Goal: Information Seeking & Learning: Learn about a topic

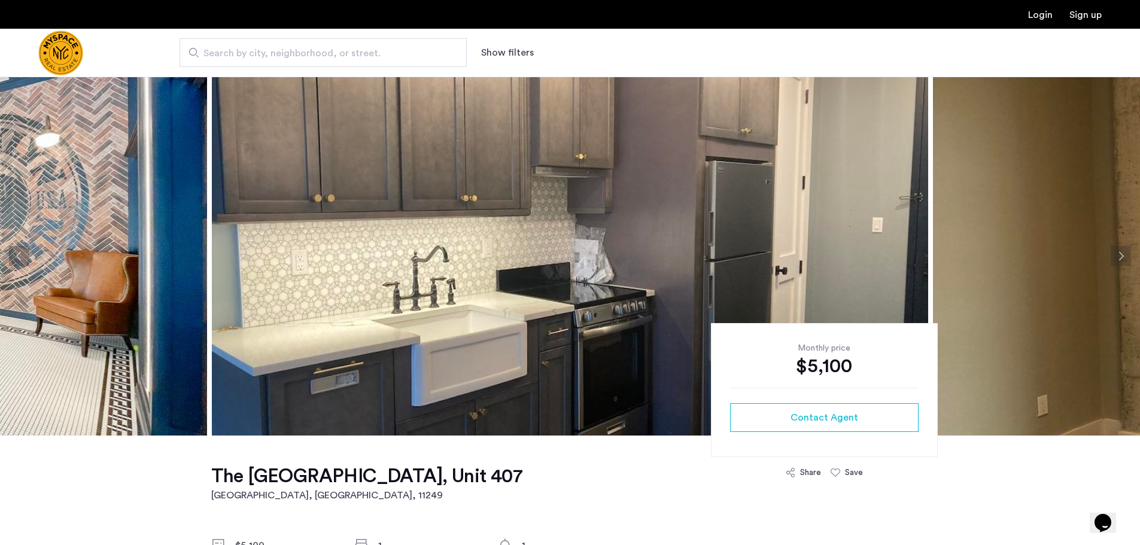
click at [1121, 255] on button "Next apartment" at bounding box center [1121, 256] width 20 height 20
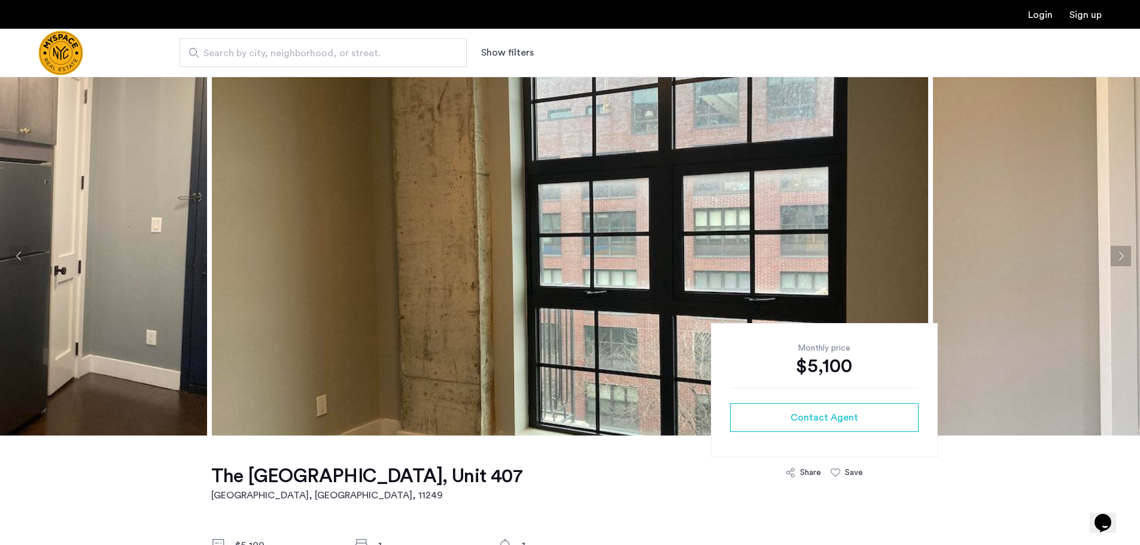
click at [1119, 255] on button "Next apartment" at bounding box center [1121, 256] width 20 height 20
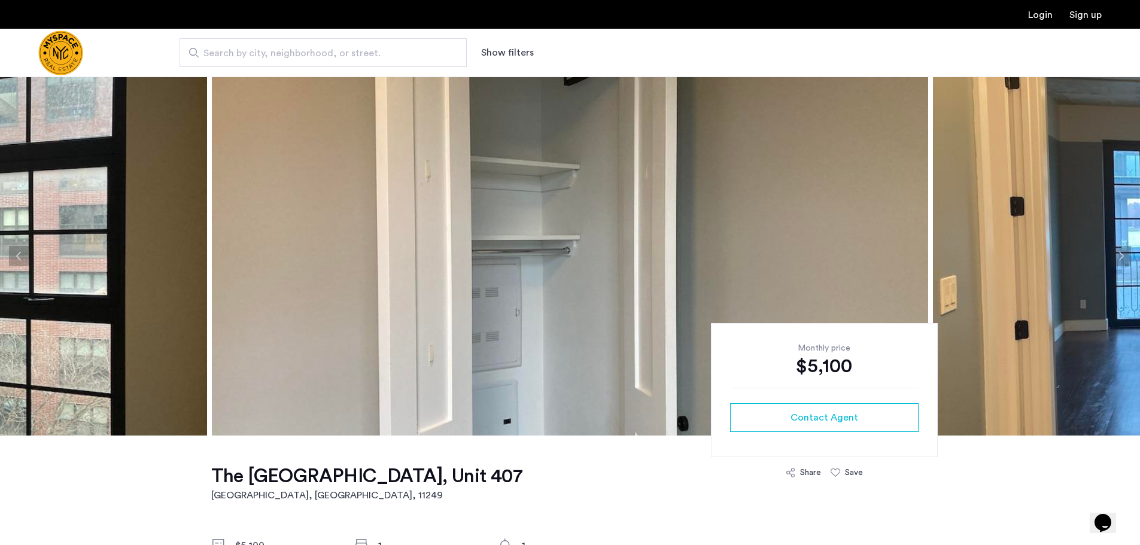
click at [1119, 255] on button "Next apartment" at bounding box center [1121, 256] width 20 height 20
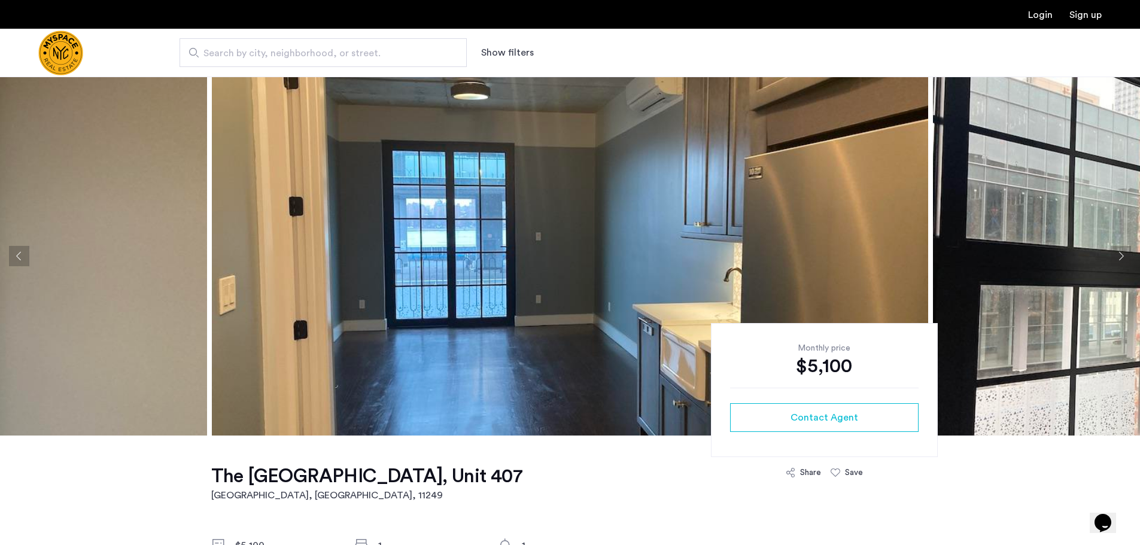
click at [1122, 258] on button "Next apartment" at bounding box center [1121, 256] width 20 height 20
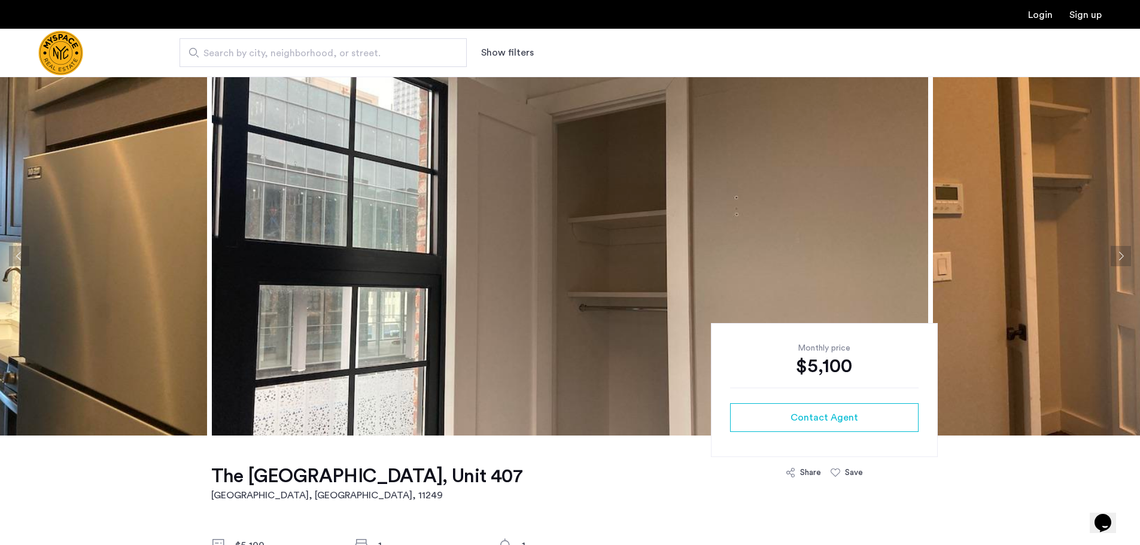
click at [1122, 258] on button "Next apartment" at bounding box center [1121, 256] width 20 height 20
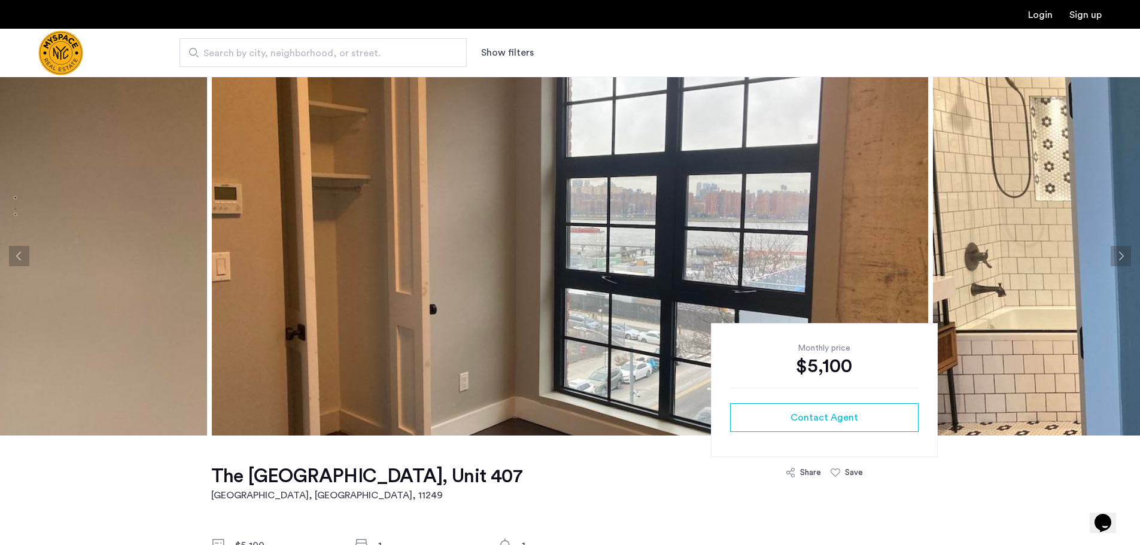
click at [1122, 258] on button "Next apartment" at bounding box center [1121, 256] width 20 height 20
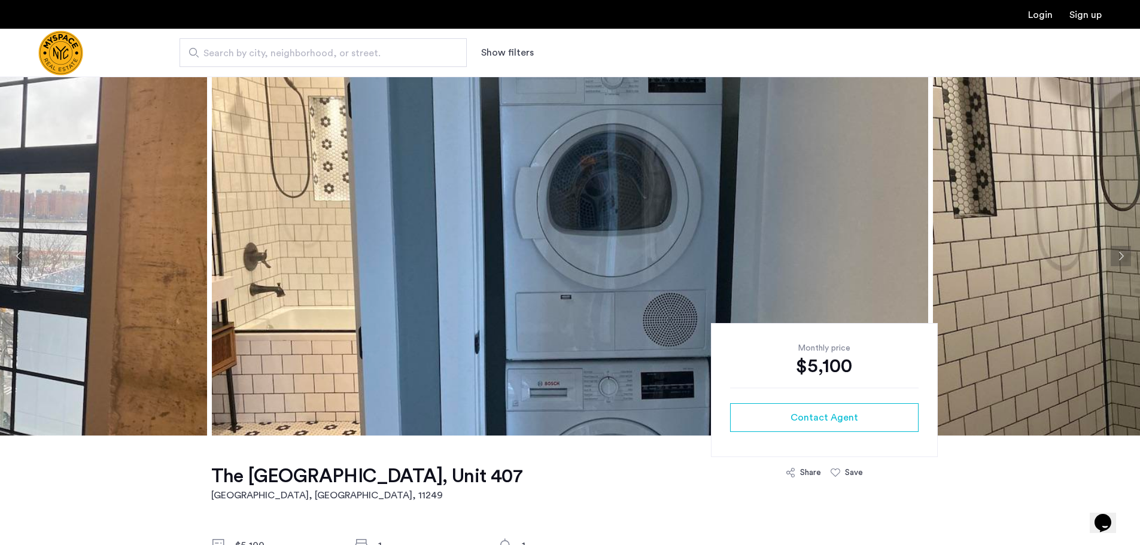
click at [1122, 258] on button "Next apartment" at bounding box center [1121, 256] width 20 height 20
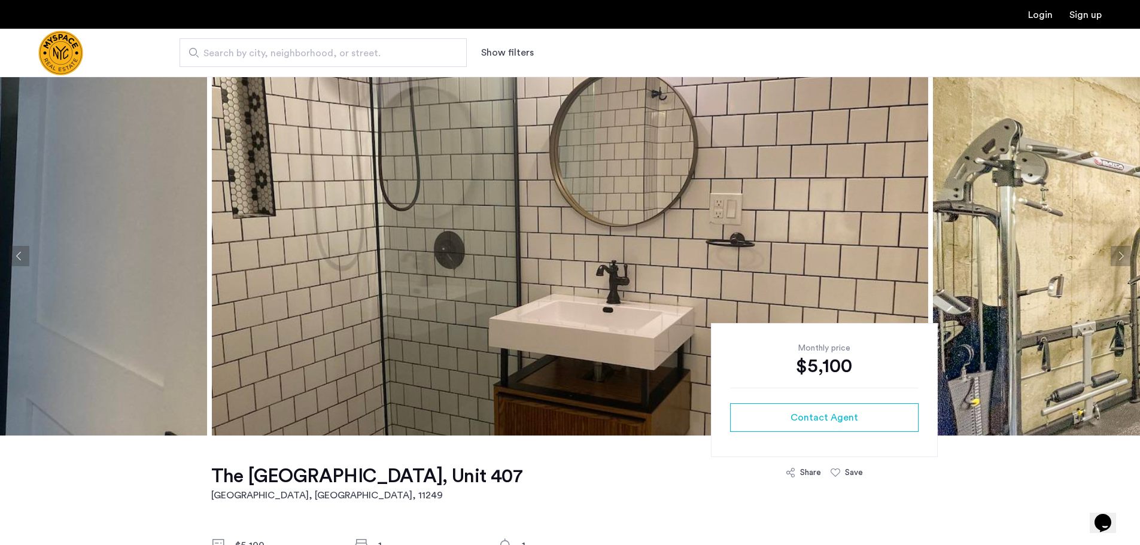
click at [19, 256] on button "Previous apartment" at bounding box center [19, 256] width 20 height 20
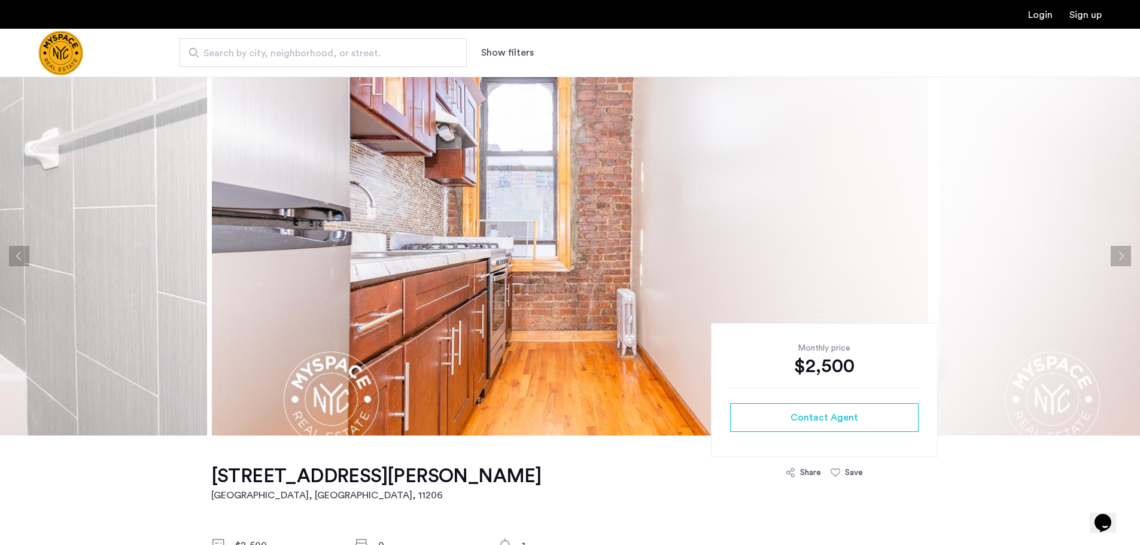
click at [1121, 257] on button "Next apartment" at bounding box center [1121, 256] width 20 height 20
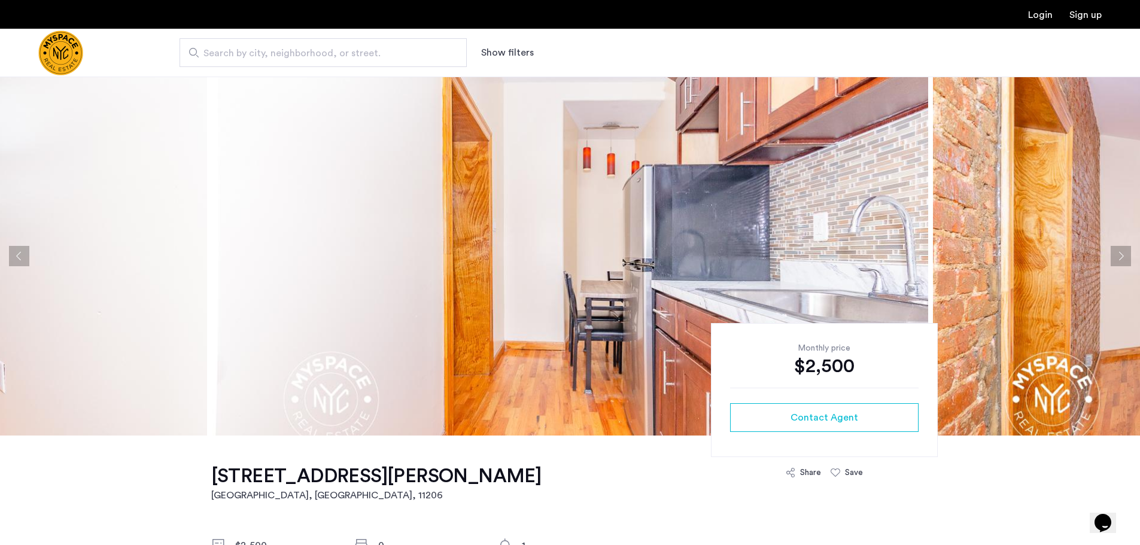
click at [1112, 251] on button "Next apartment" at bounding box center [1121, 256] width 20 height 20
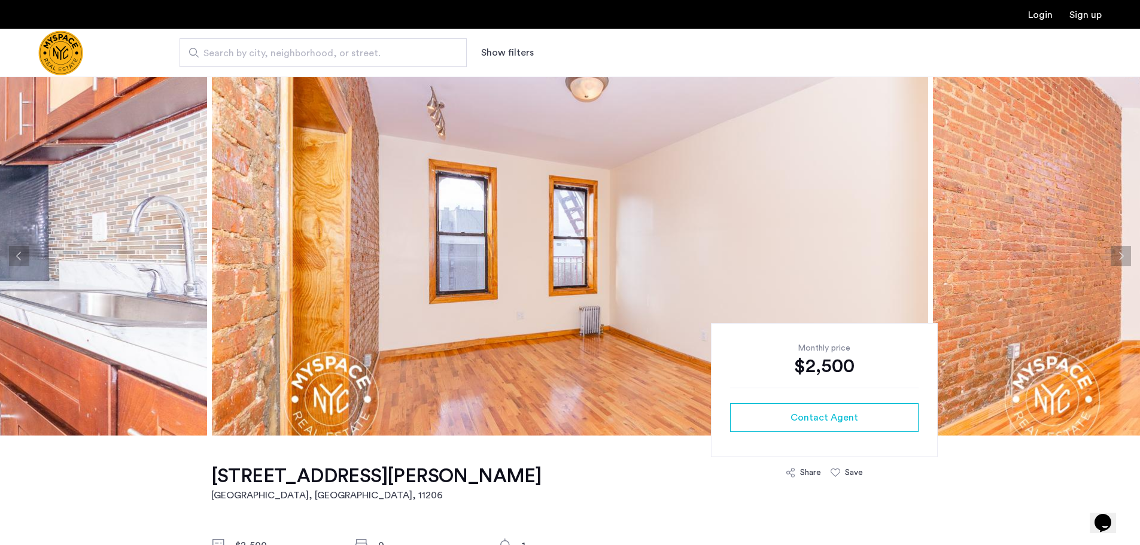
click at [1112, 251] on button "Next apartment" at bounding box center [1121, 256] width 20 height 20
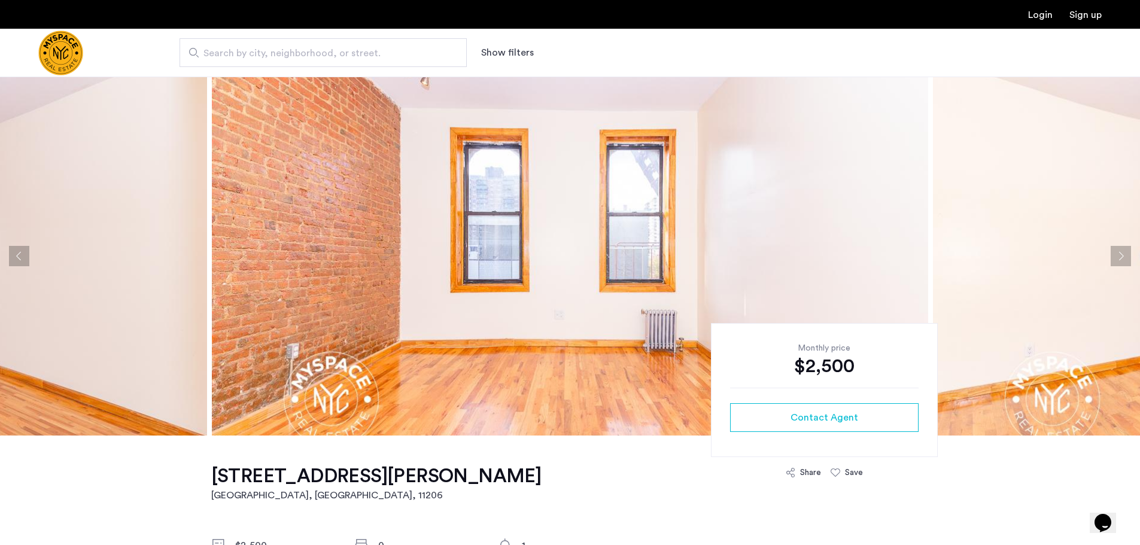
click at [1115, 248] on button "Next apartment" at bounding box center [1121, 256] width 20 height 20
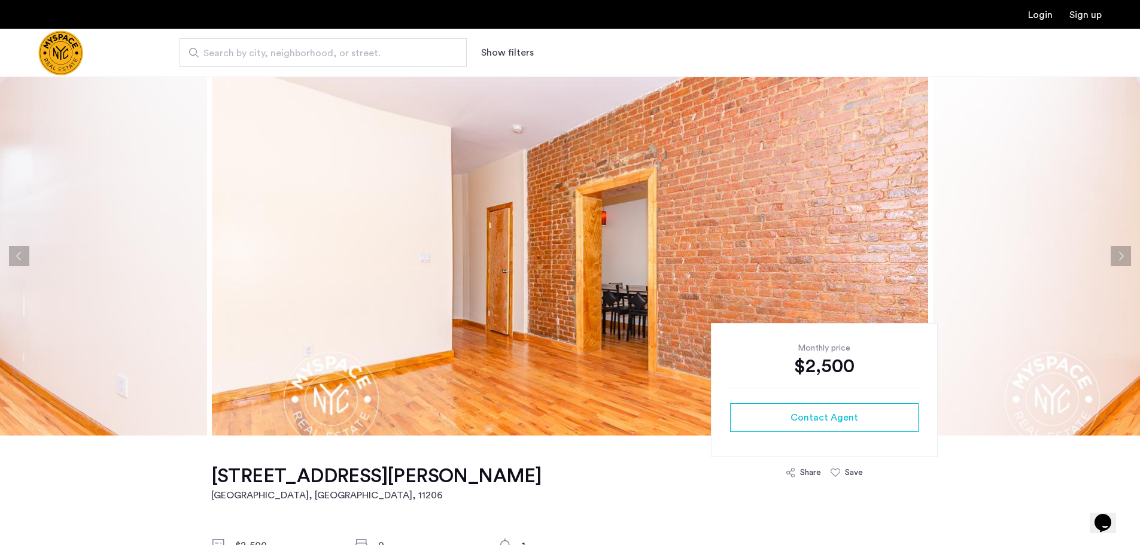
click at [1115, 248] on button "Next apartment" at bounding box center [1121, 256] width 20 height 20
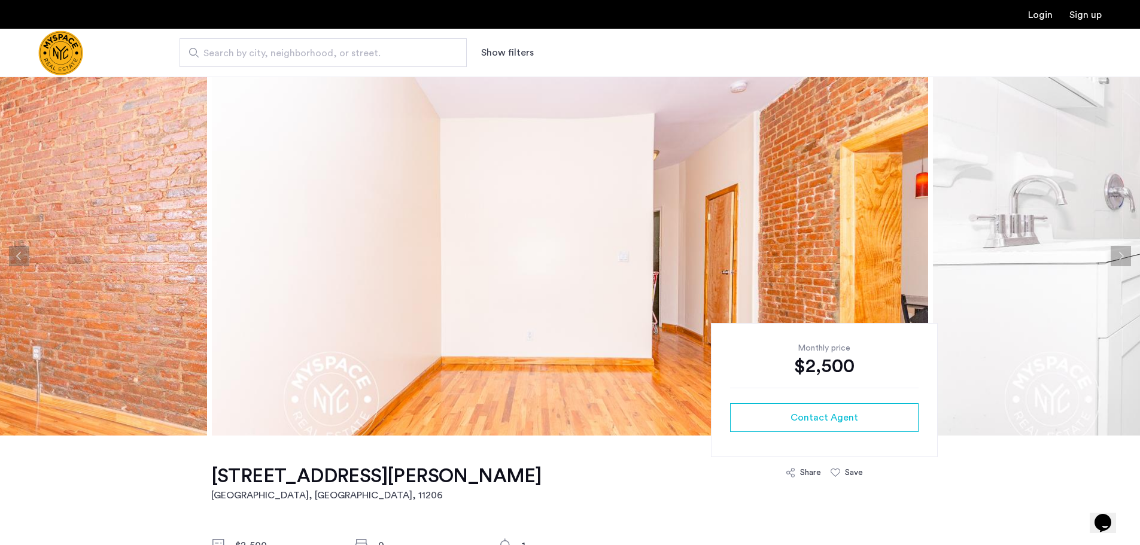
click at [1115, 248] on button "Next apartment" at bounding box center [1121, 256] width 20 height 20
